Goal: Find specific fact: Find contact information

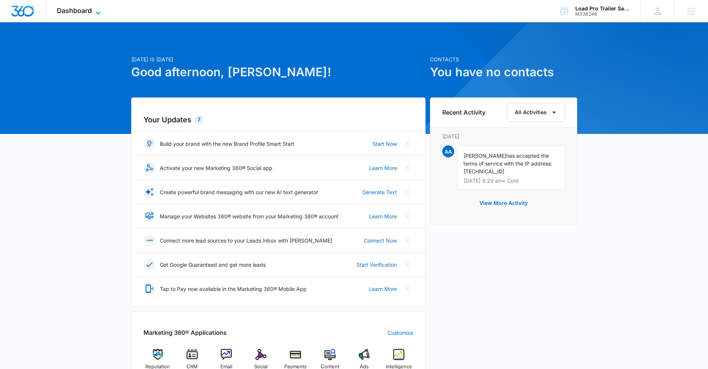
click at [89, 11] on span "Dashboard" at bounding box center [74, 11] width 35 height 8
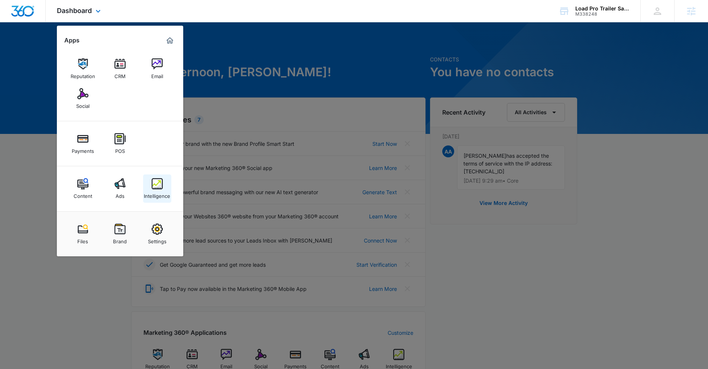
click at [160, 192] on div "Intelligence" at bounding box center [157, 194] width 26 height 10
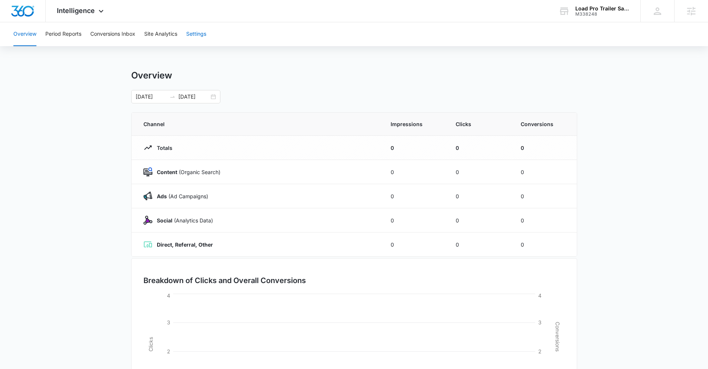
click at [195, 38] on button "Settings" at bounding box center [196, 34] width 20 height 24
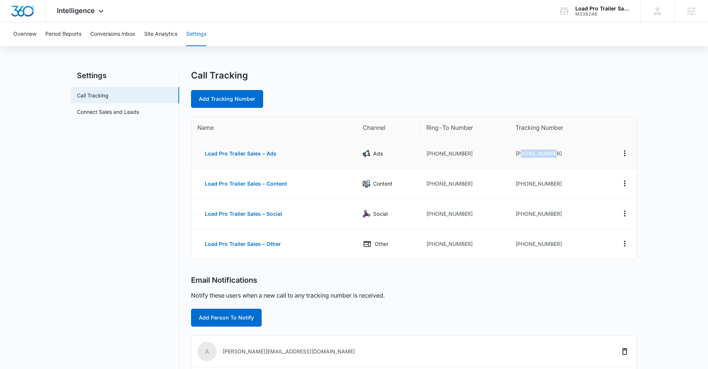
drag, startPoint x: 558, startPoint y: 154, endPoint x: 520, endPoint y: 156, distance: 38.0
click at [520, 156] on td "+17122481897" at bounding box center [555, 154] width 91 height 30
copy td "7122481897"
